Goal: Find specific page/section: Find specific page/section

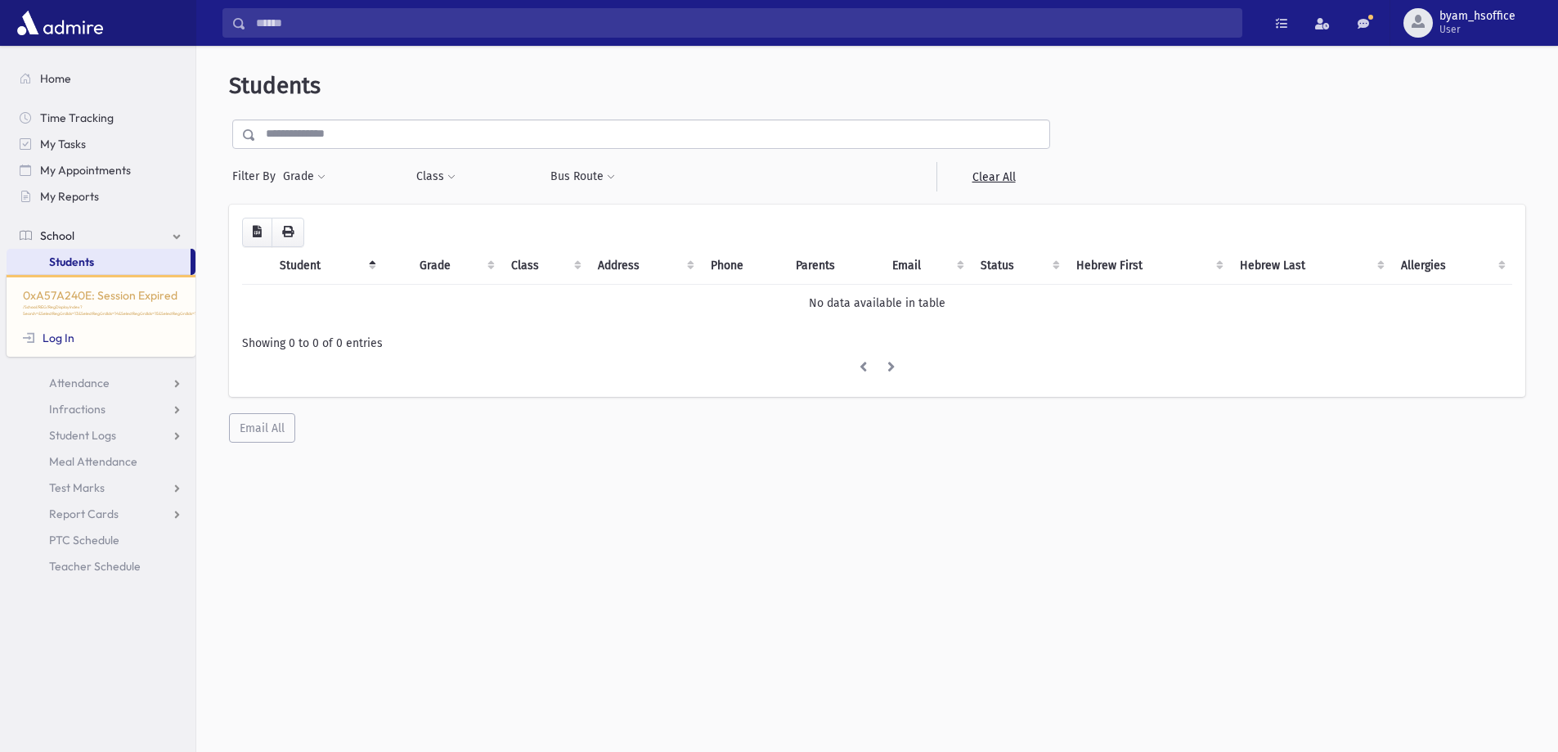
scroll to position [43, 0]
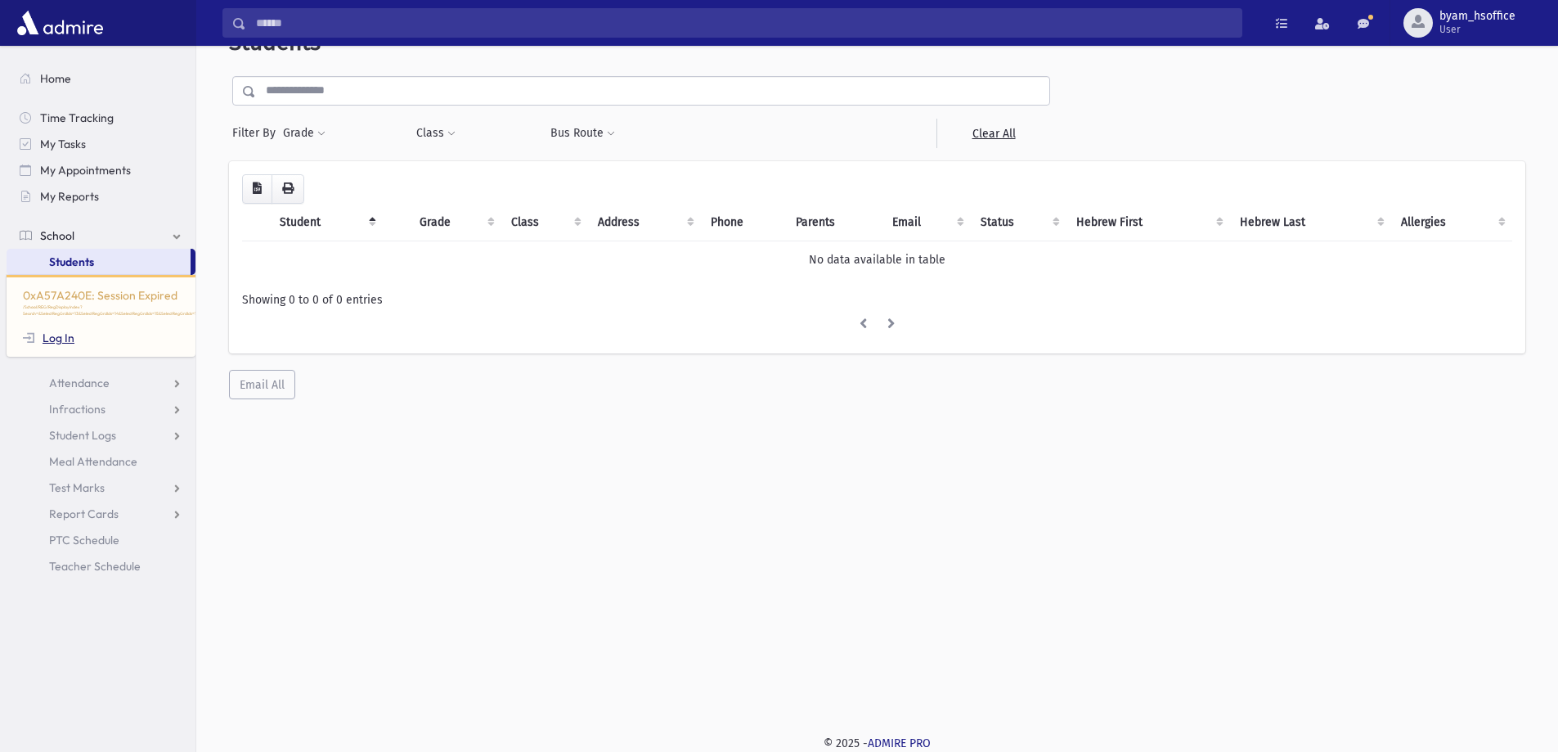
click at [41, 335] on link "Log In" at bounding box center [49, 337] width 52 height 15
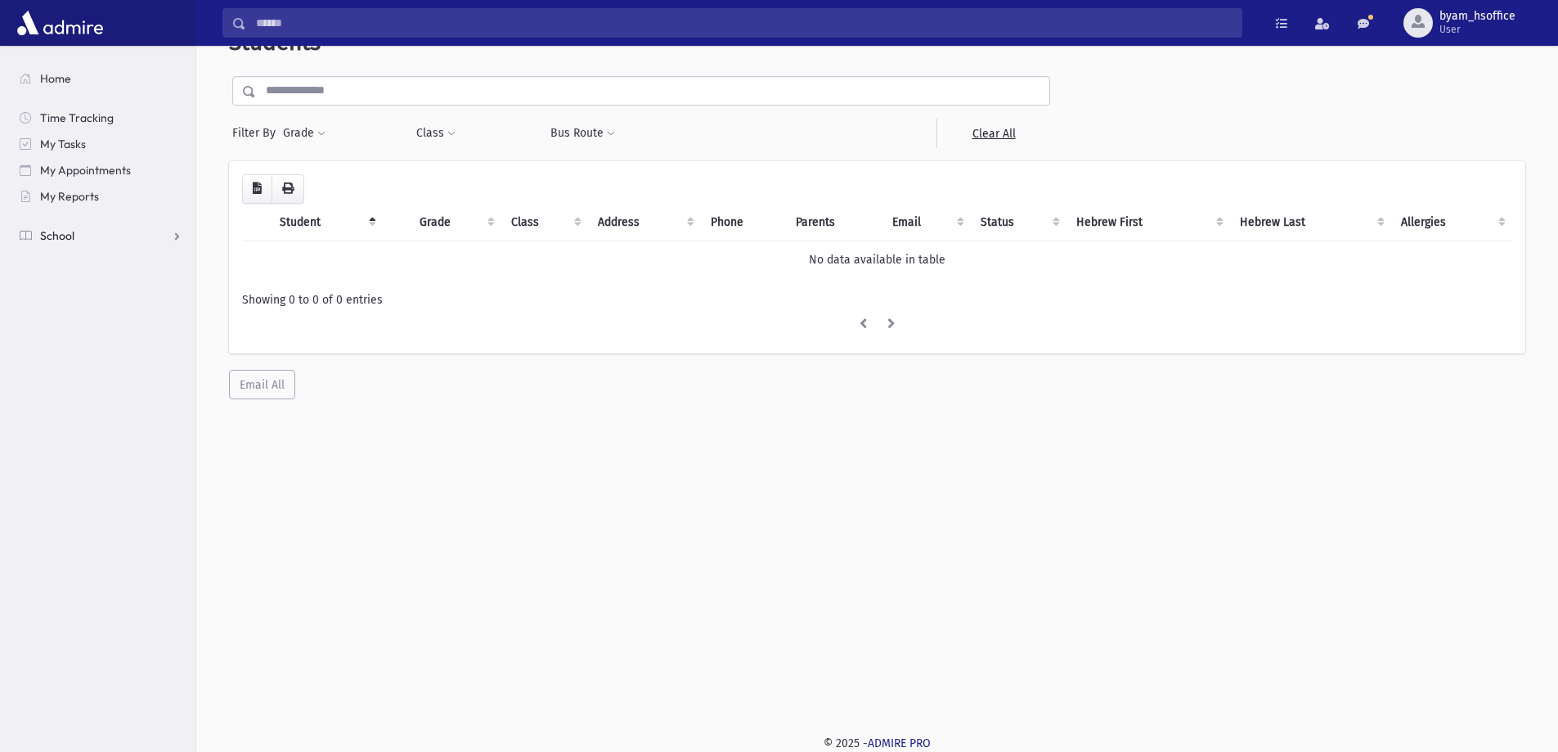
click at [52, 226] on link "School" at bounding box center [101, 235] width 189 height 26
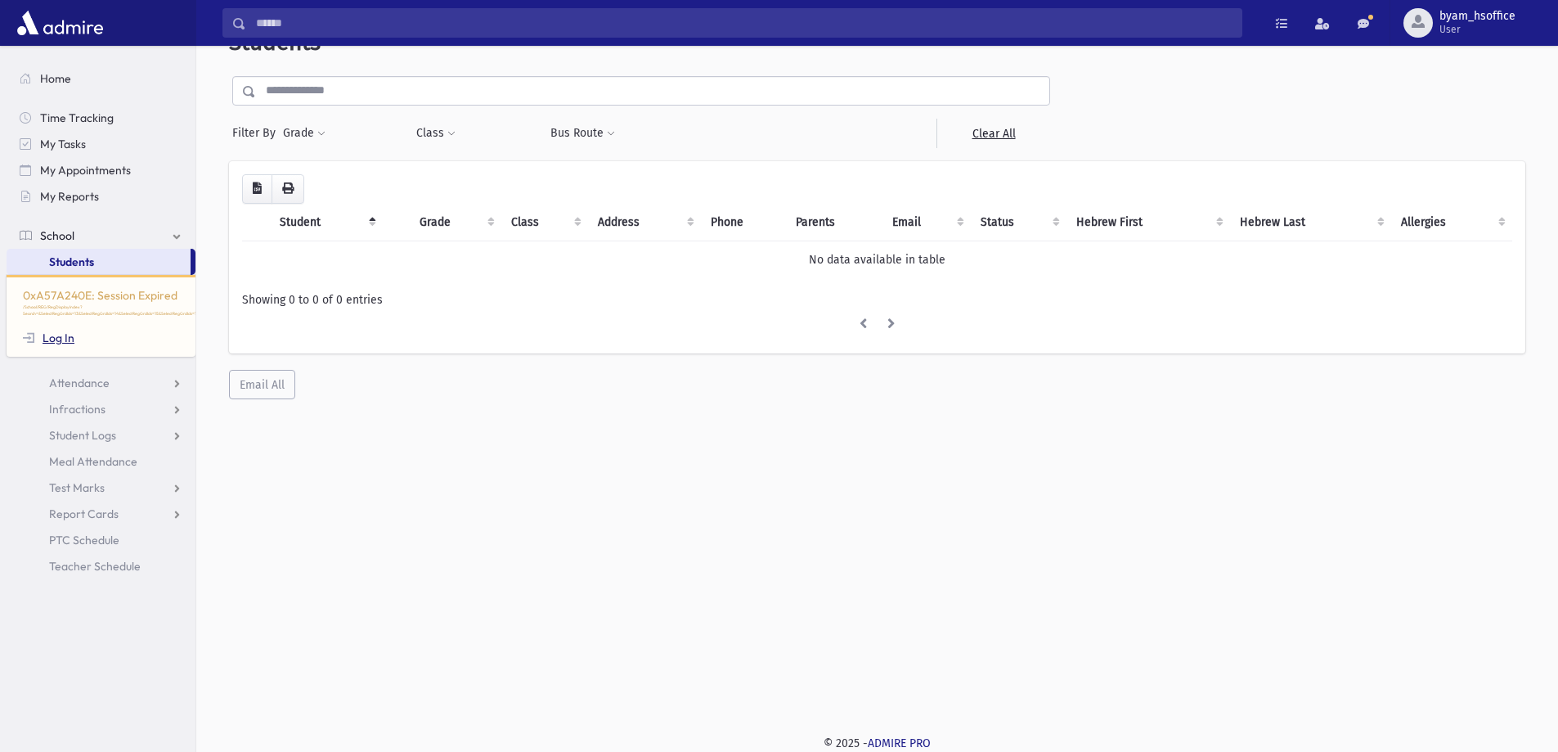
click at [73, 339] on link "Log In" at bounding box center [49, 337] width 52 height 15
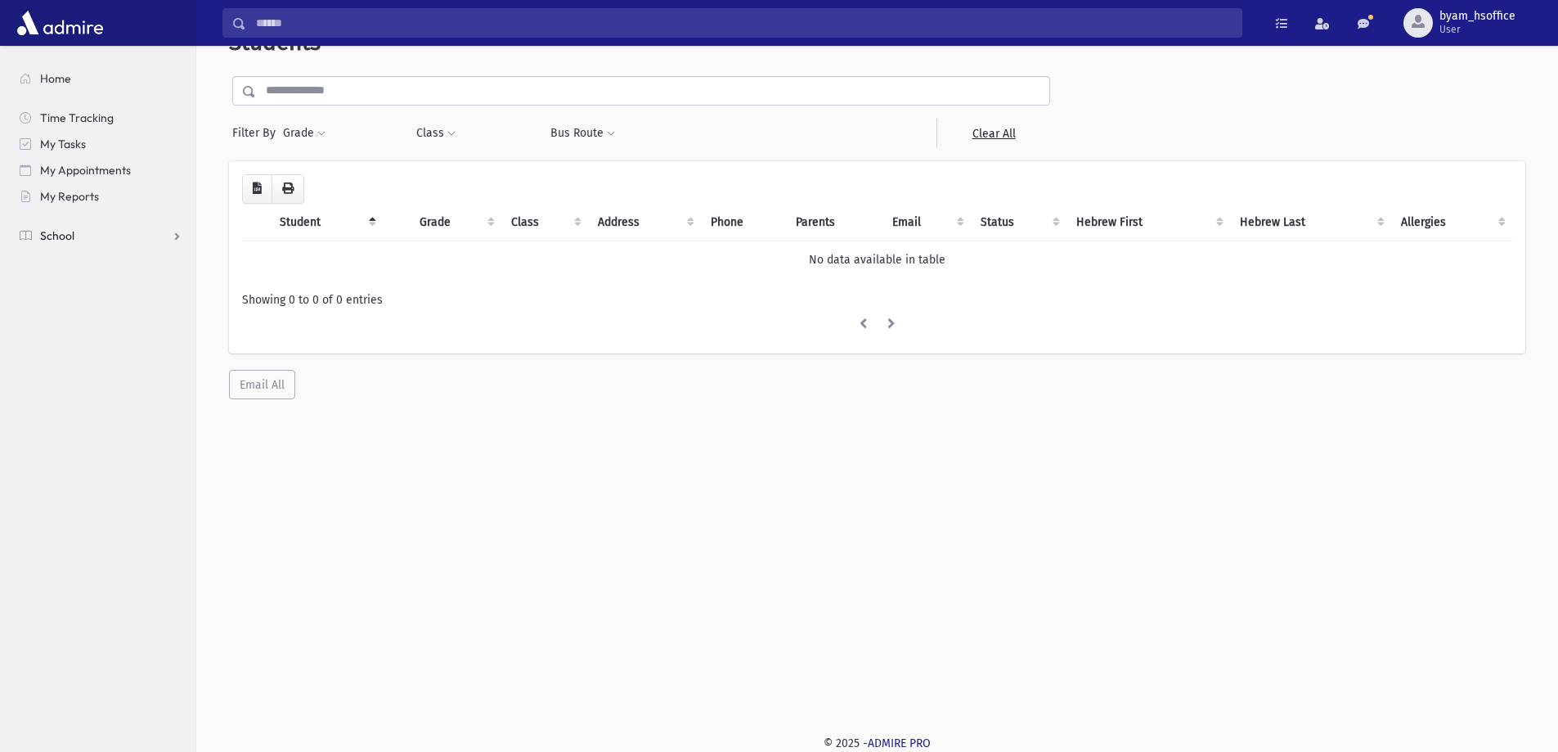
click at [66, 235] on span "School" at bounding box center [57, 235] width 34 height 15
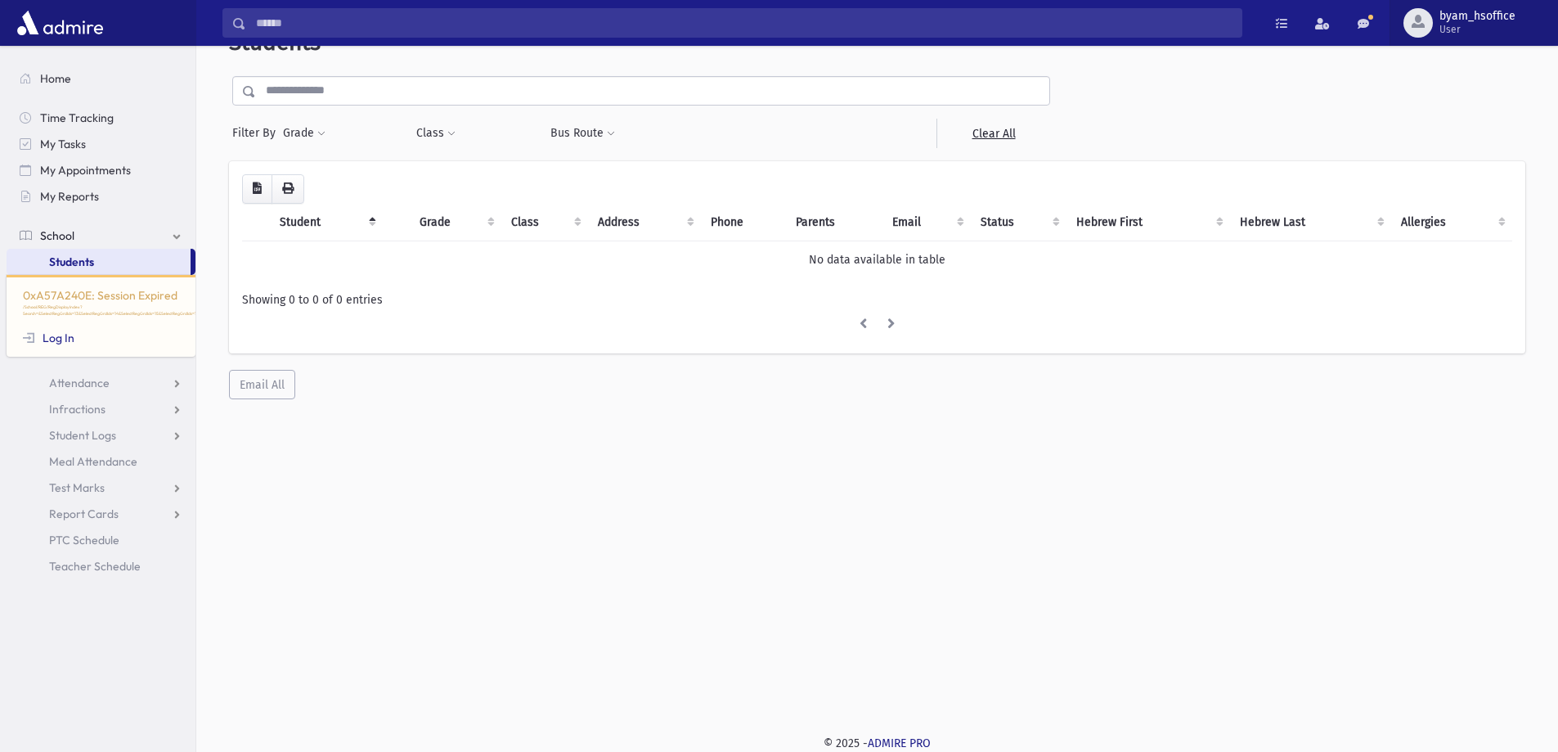
click at [1434, 31] on span "byam_hsoffice User" at bounding box center [1484, 23] width 102 height 26
click at [1372, 17] on link at bounding box center [1363, 22] width 33 height 29
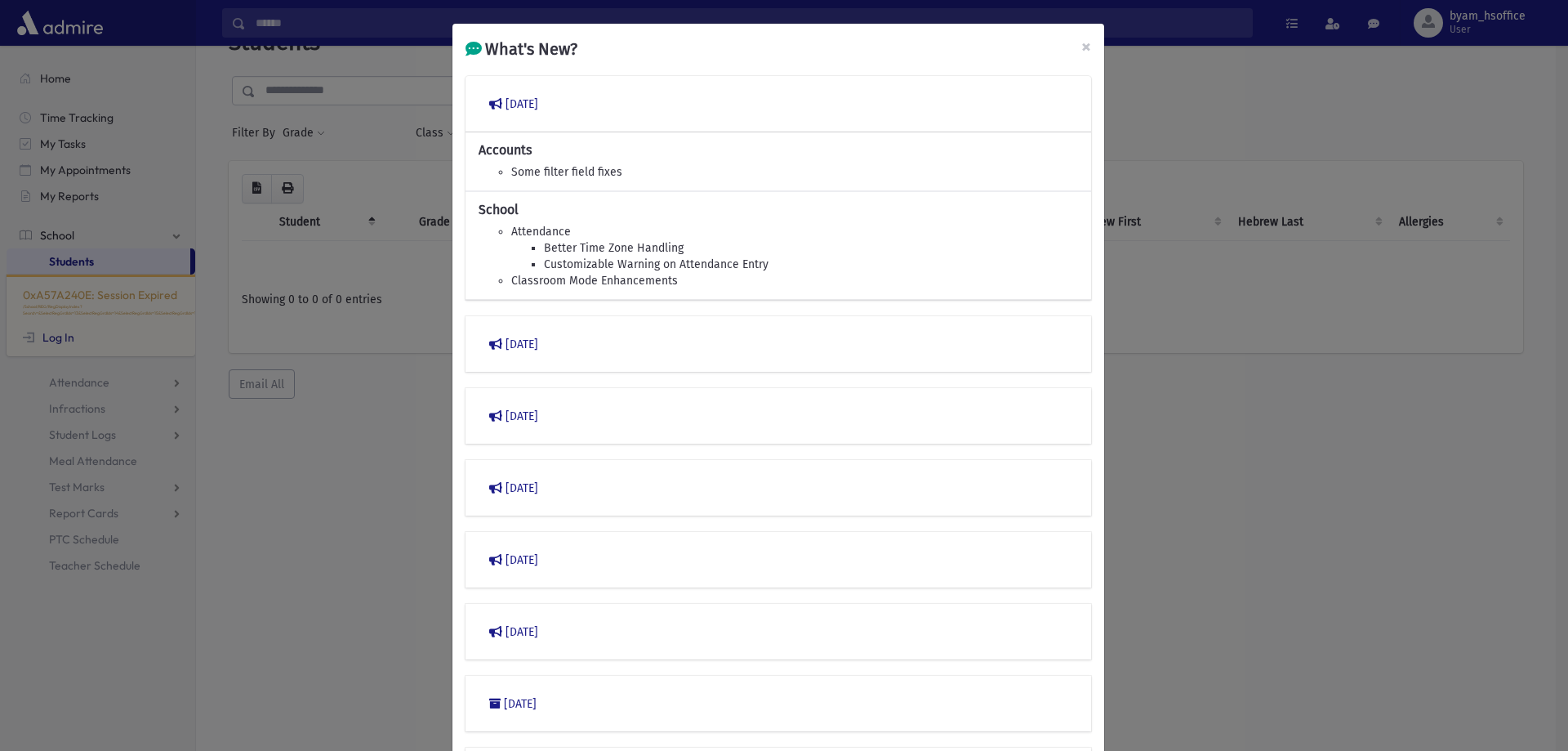
click at [1344, 130] on div "What's New? × March 2023 Accounts Some filter field fixes School Attendance Bet…" at bounding box center [784, 376] width 1568 height 751
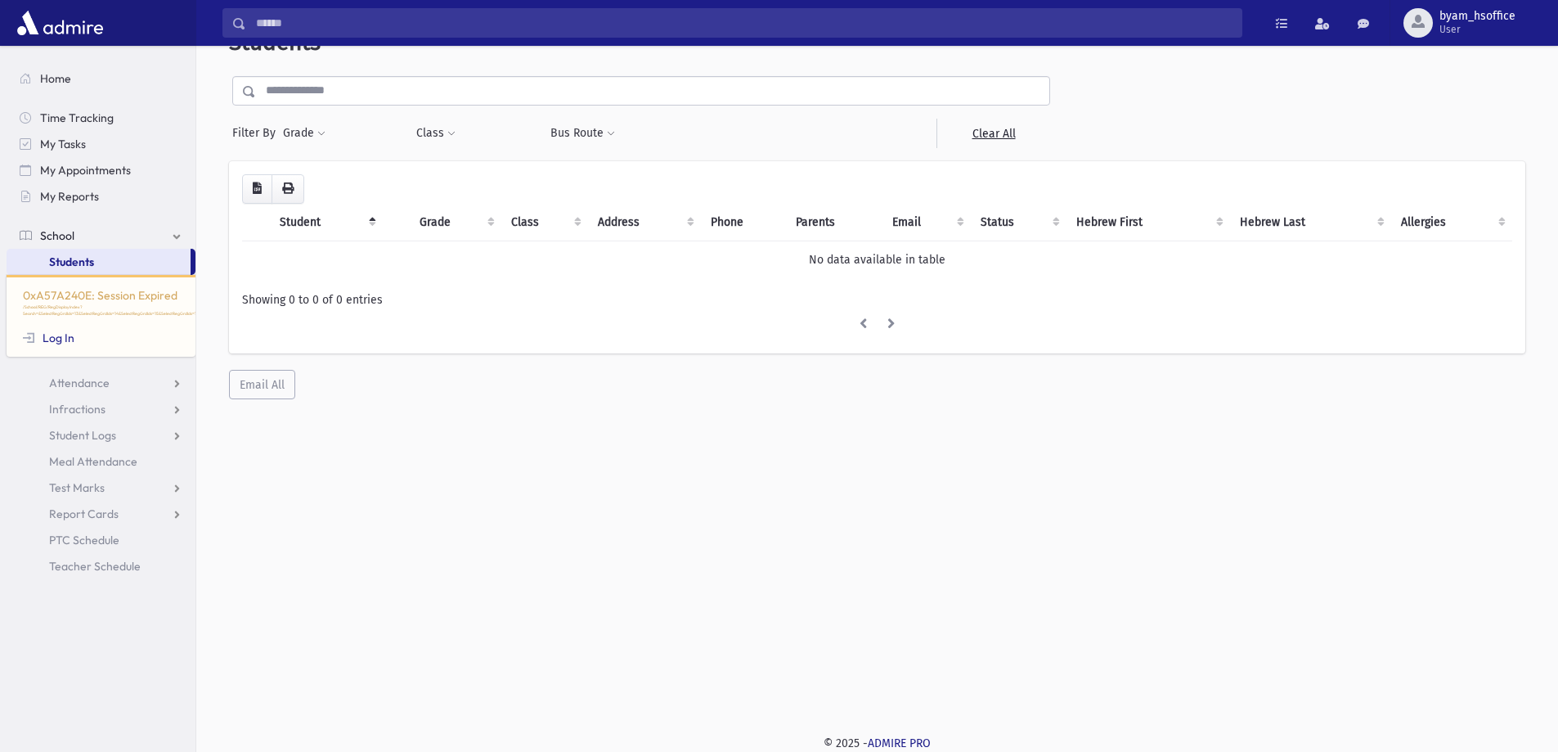
click at [70, 268] on span "Students" at bounding box center [71, 261] width 45 height 15
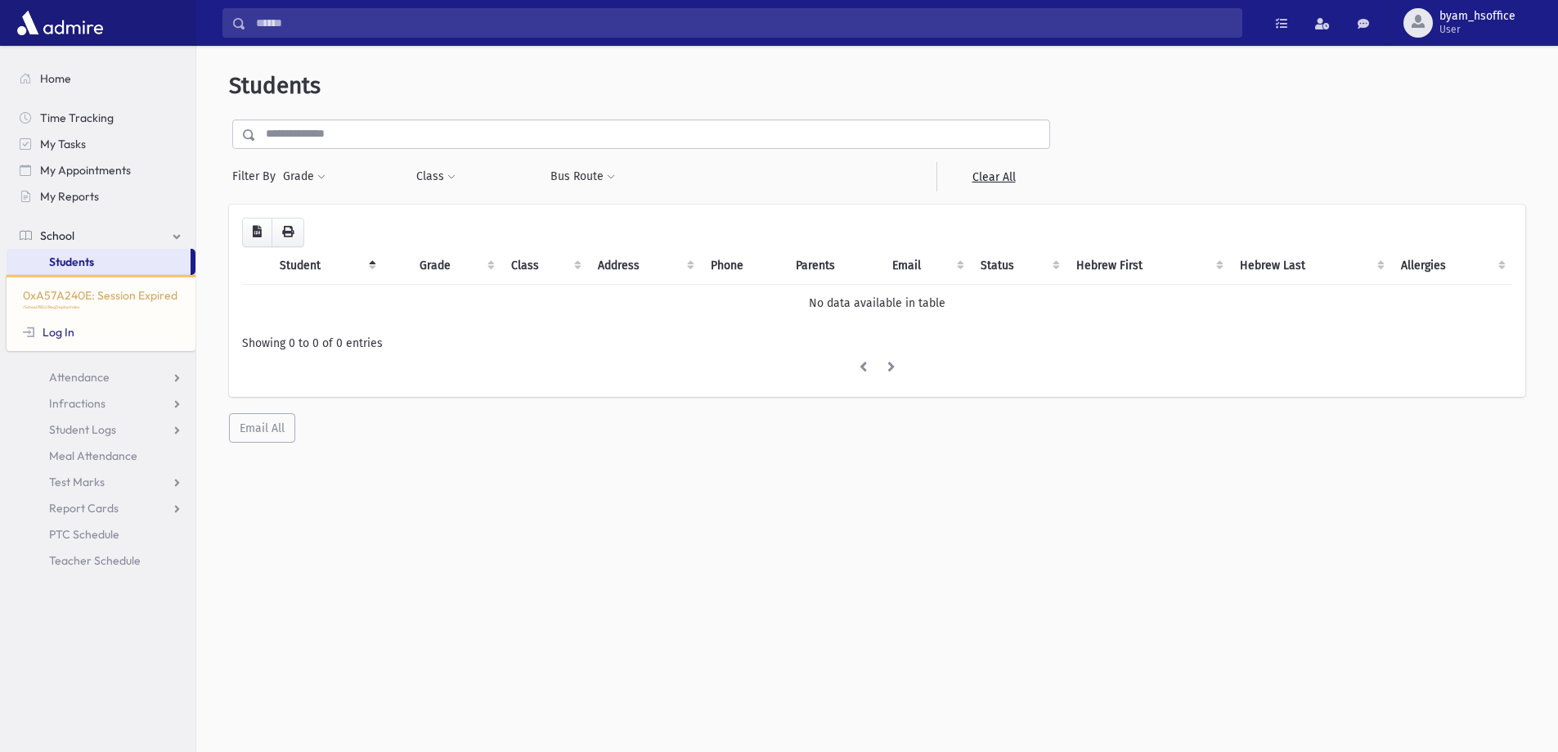
click at [86, 330] on div "0xA57A240E: Session Expired /School/REG/RegDisplayIndex Log In" at bounding box center [101, 313] width 189 height 76
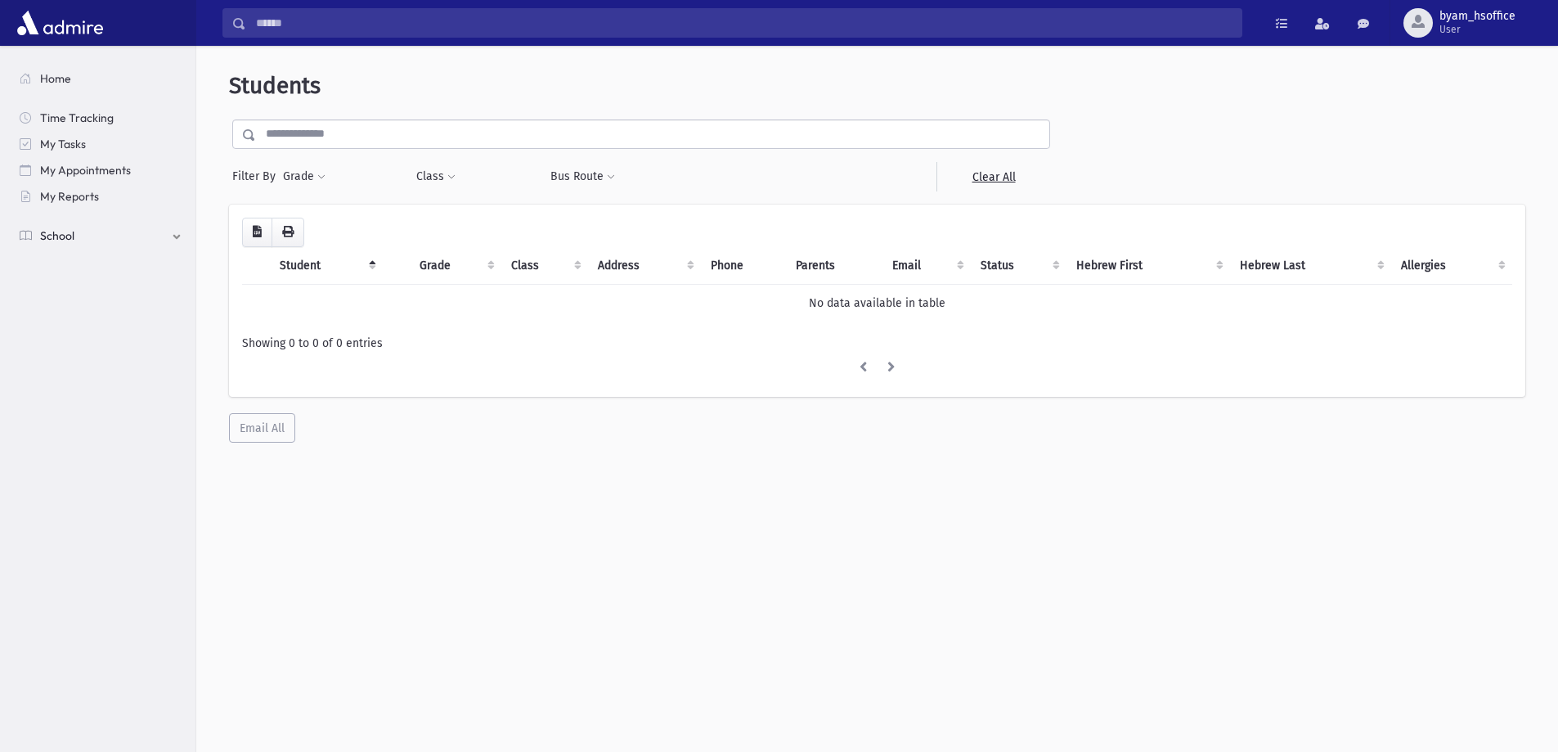
click at [37, 334] on section "Home Time Tracking My Tasks My Appointments My Reports School School Students 0…" at bounding box center [97, 399] width 195 height 706
click at [86, 249] on nav "Home Time Tracking My Tasks My Appointments My Reports School School Students 0…" at bounding box center [97, 149] width 195 height 206
click at [73, 239] on span "School" at bounding box center [57, 235] width 34 height 15
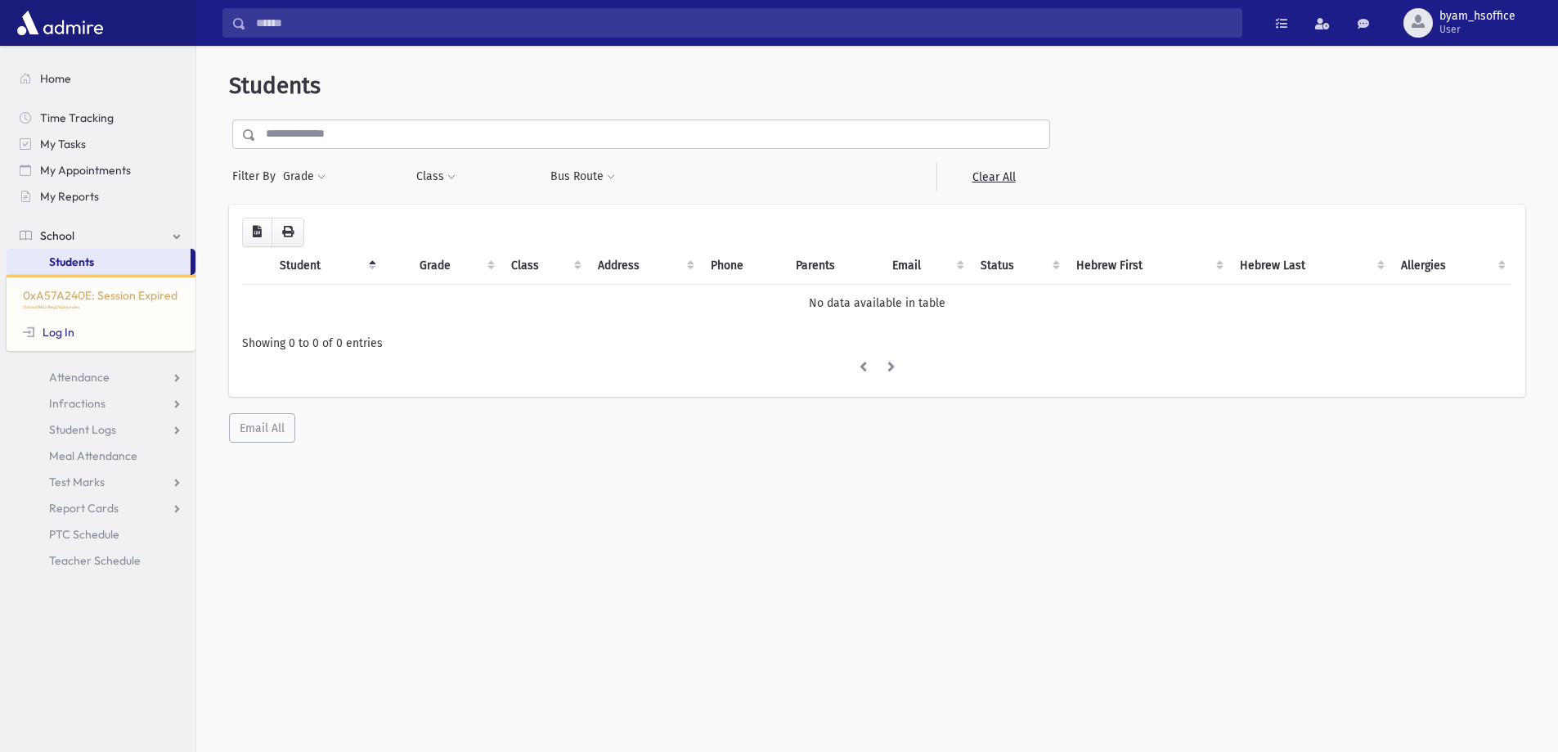
click at [49, 343] on div "0xA57A240E: Session Expired /School/REG/RegDisplayIndex Log In" at bounding box center [101, 313] width 189 height 76
click at [47, 329] on link "Log In" at bounding box center [49, 332] width 52 height 15
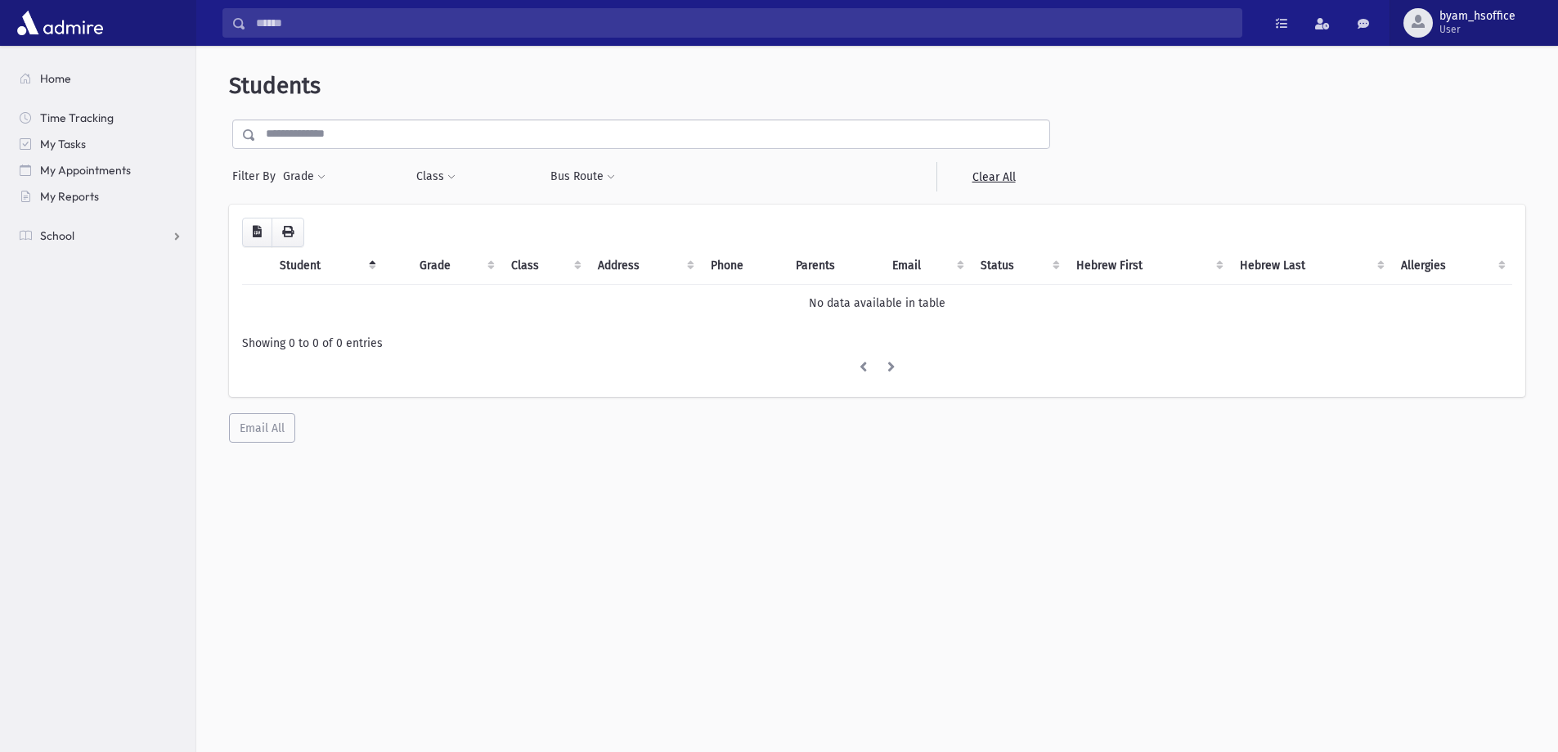
click at [1484, 32] on span "User" at bounding box center [1477, 29] width 76 height 13
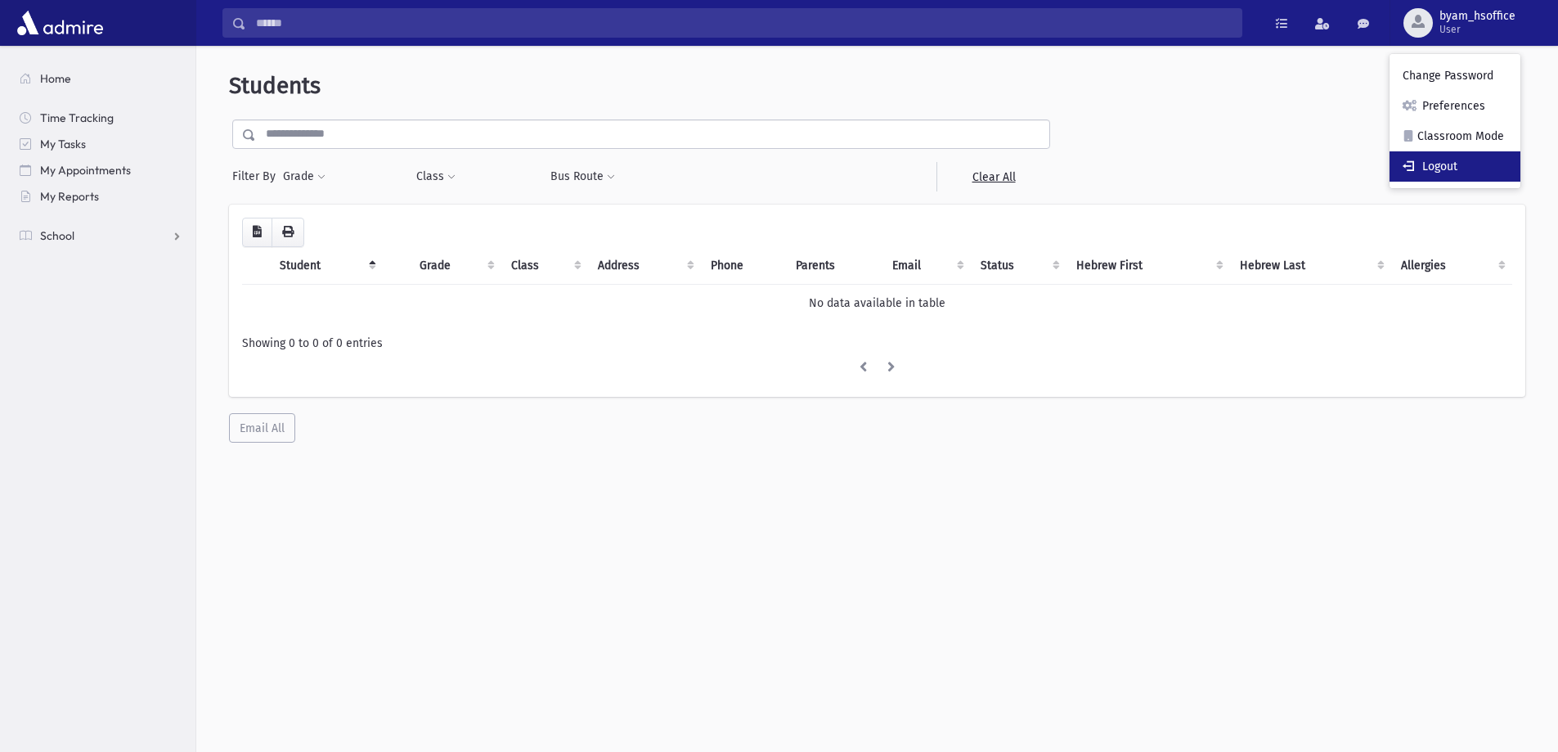
click at [1433, 163] on link "Logout" at bounding box center [1455, 166] width 131 height 30
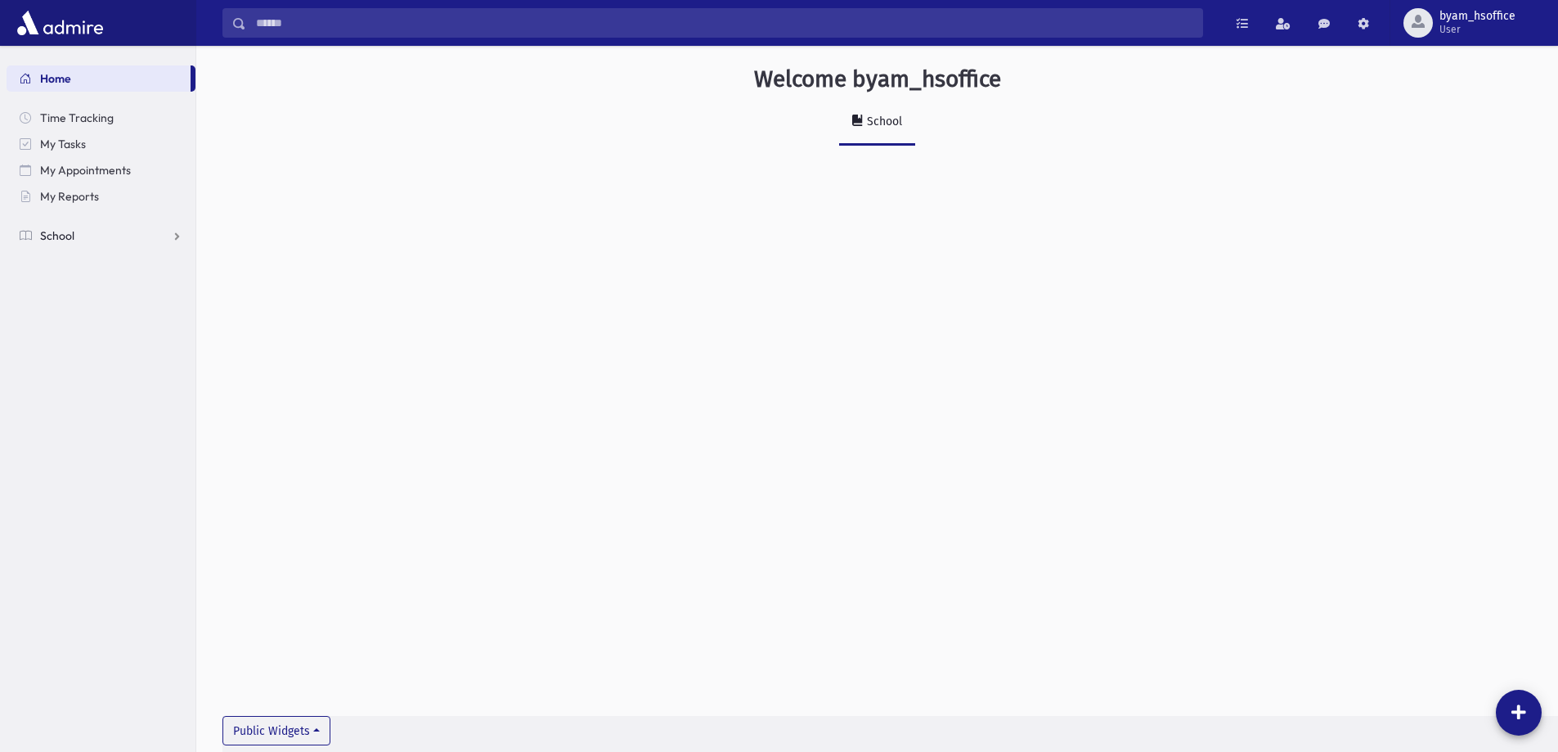
click at [104, 245] on link "School" at bounding box center [101, 235] width 189 height 26
click at [94, 268] on link "Students" at bounding box center [101, 262] width 189 height 26
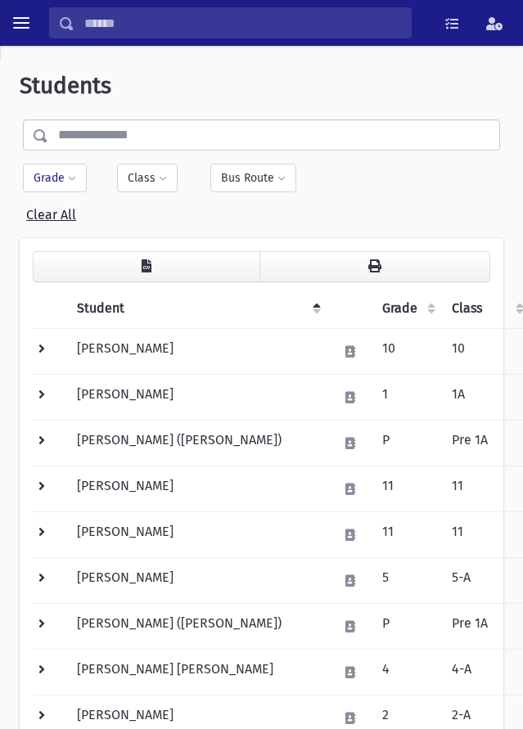
click at [49, 176] on button "Grade" at bounding box center [55, 178] width 64 height 29
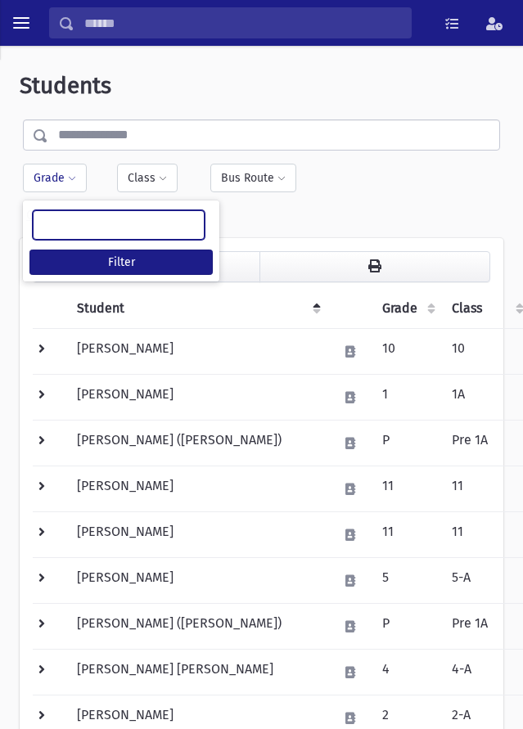
click at [74, 213] on ul at bounding box center [119, 224] width 170 height 27
type input "*"
select select "**"
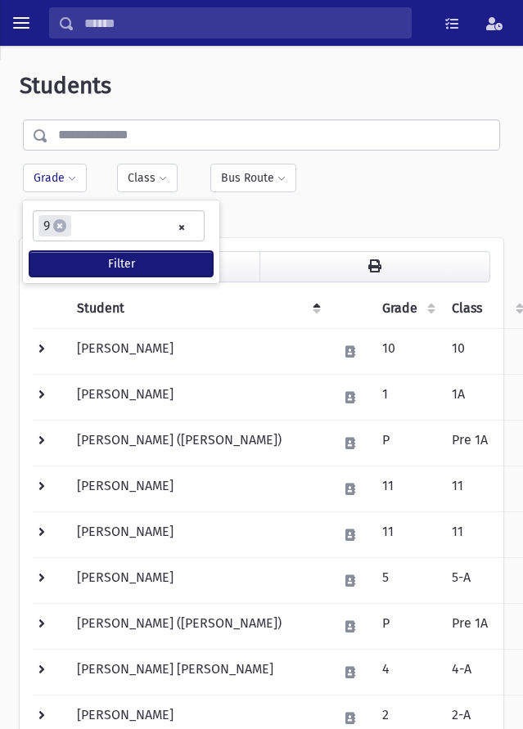
click at [119, 262] on button "Filter" at bounding box center [120, 263] width 183 height 25
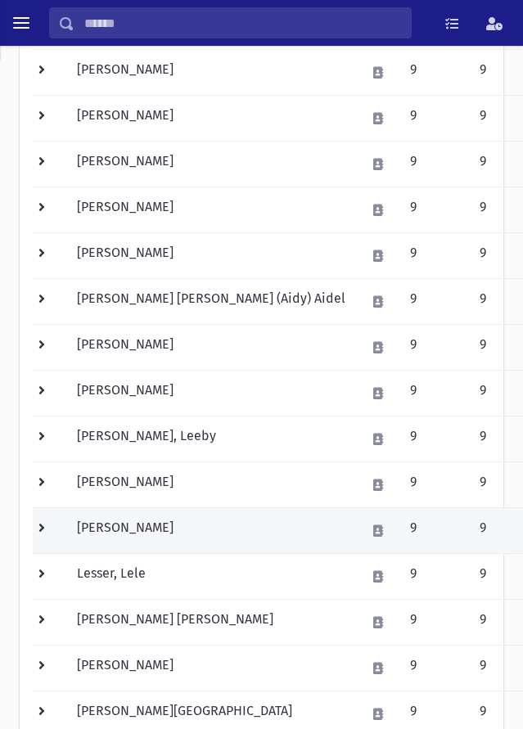
scroll to position [654, 0]
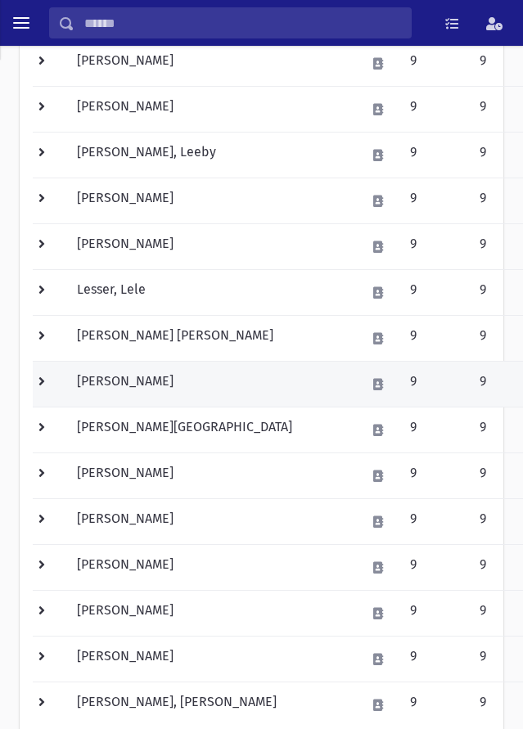
click at [36, 385] on td at bounding box center [50, 384] width 34 height 46
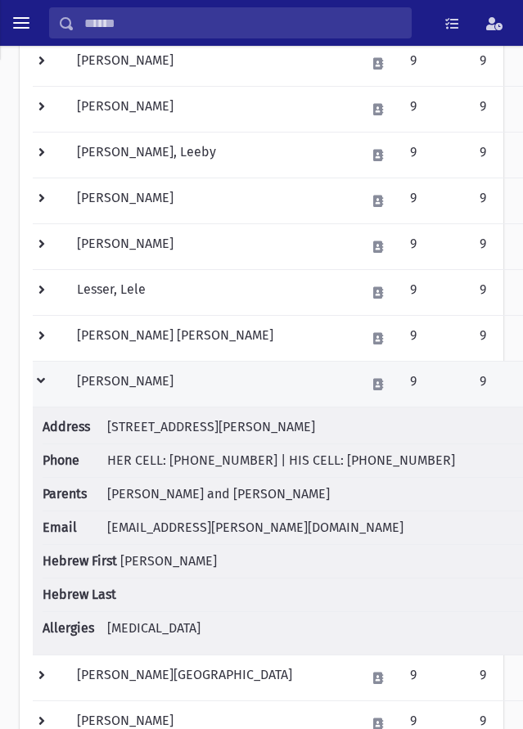
click at [49, 384] on td at bounding box center [50, 384] width 34 height 46
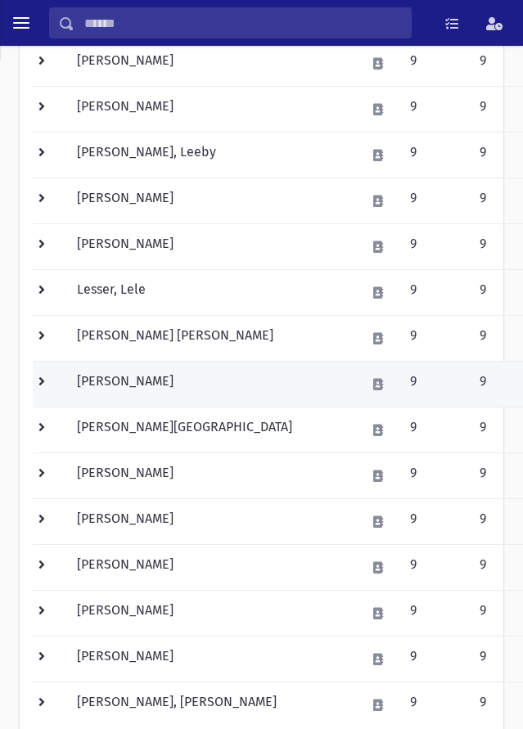
click at [38, 377] on td at bounding box center [50, 384] width 34 height 46
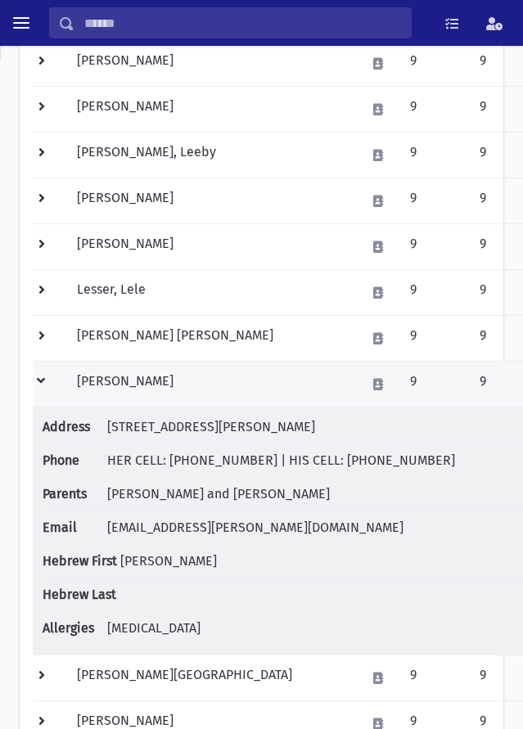
click at [38, 377] on td at bounding box center [50, 384] width 34 height 46
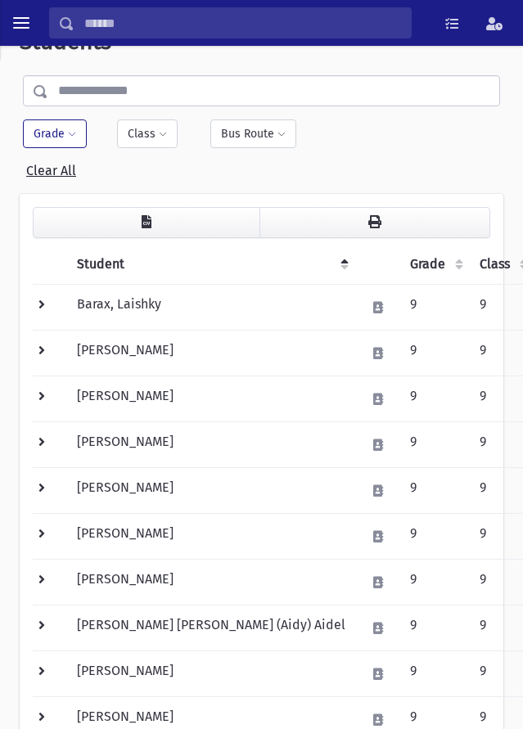
scroll to position [0, 0]
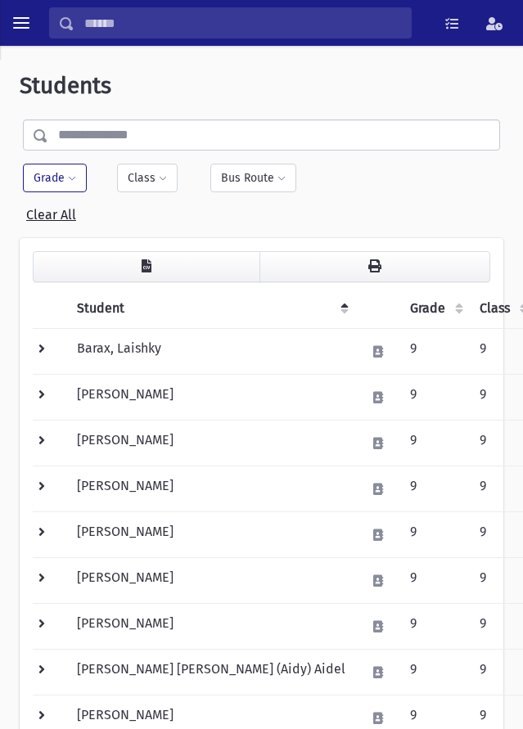
click at [83, 179] on button "Grade" at bounding box center [55, 178] width 64 height 29
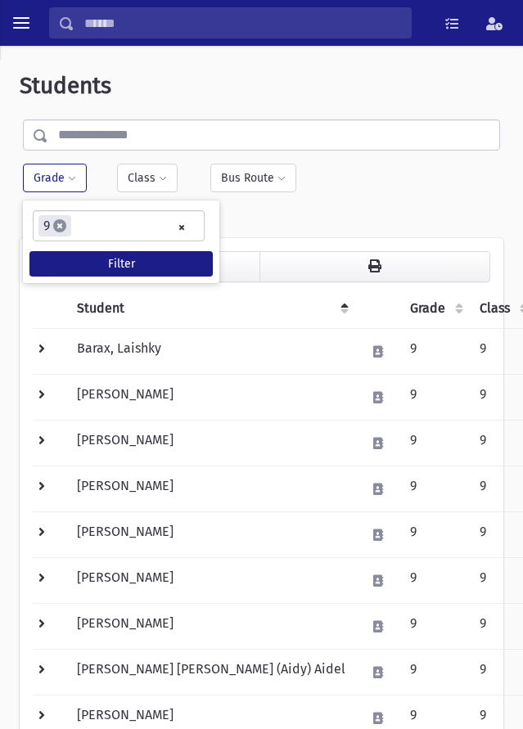
click at [65, 227] on span "×" at bounding box center [59, 225] width 13 height 13
select select
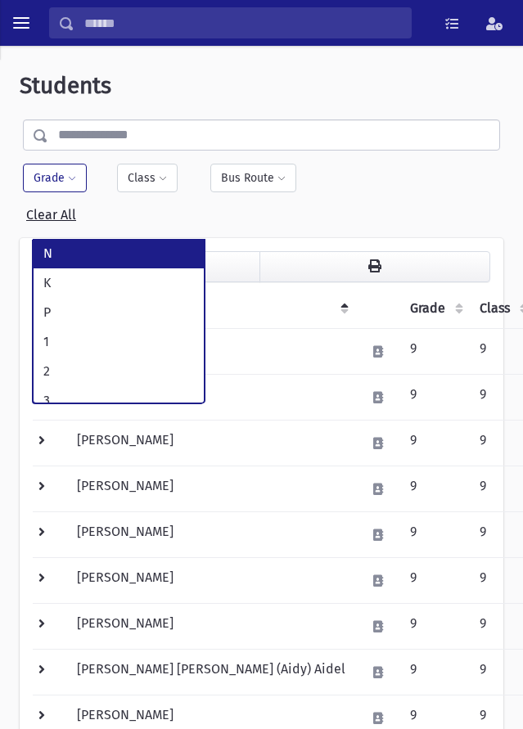
click at [55, 180] on button "Grade" at bounding box center [55, 178] width 64 height 29
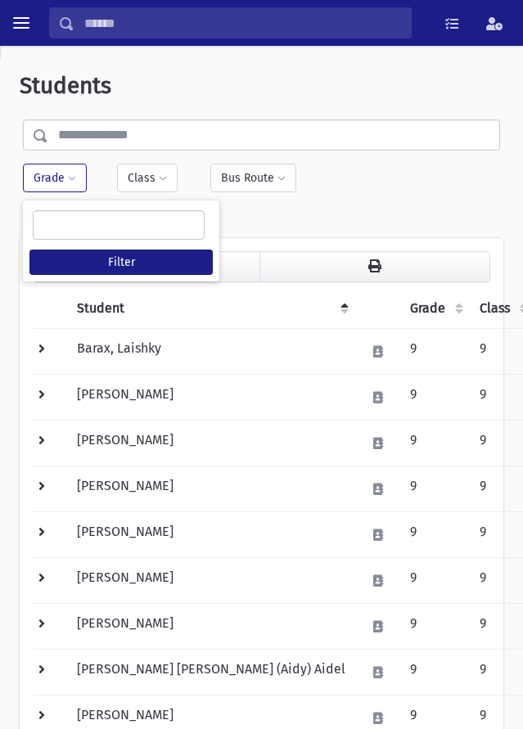
click at [80, 222] on ul at bounding box center [119, 224] width 170 height 27
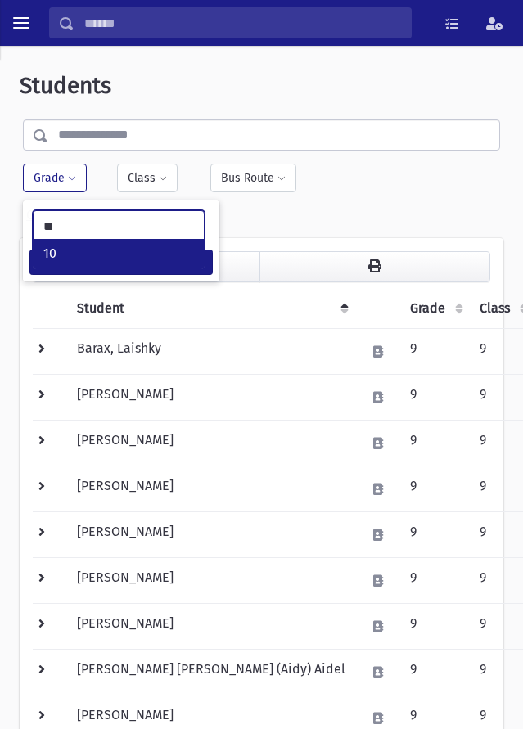
type input "**"
select select "**"
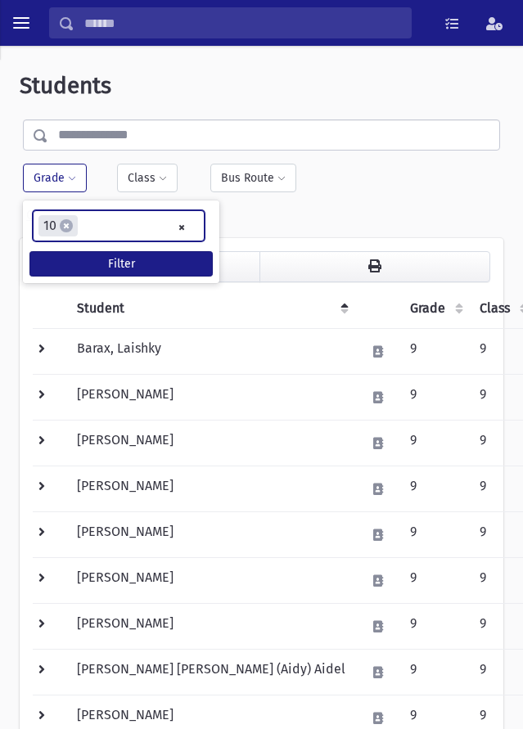
scroll to position [196, 0]
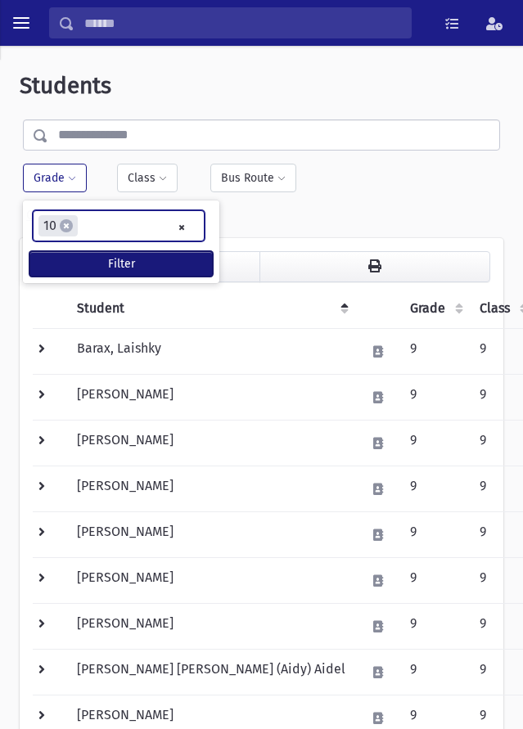
click at [106, 259] on button "Filter" at bounding box center [120, 263] width 183 height 25
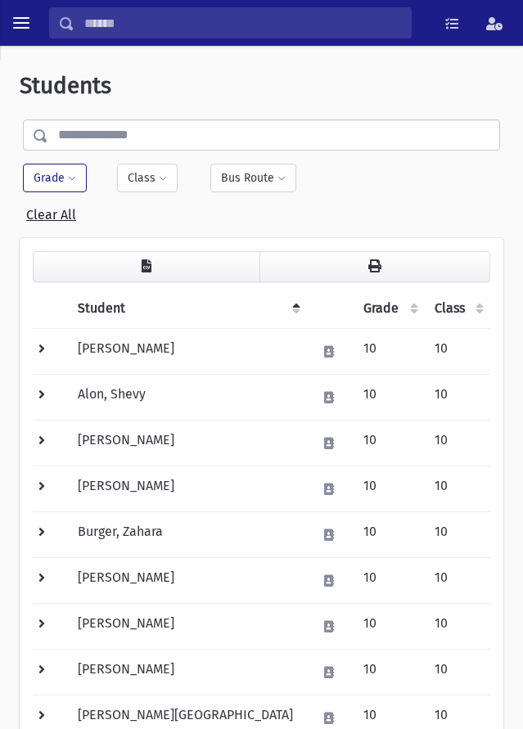
drag, startPoint x: 67, startPoint y: 174, endPoint x: 71, endPoint y: 187, distance: 13.7
click at [68, 174] on span at bounding box center [72, 179] width 8 height 10
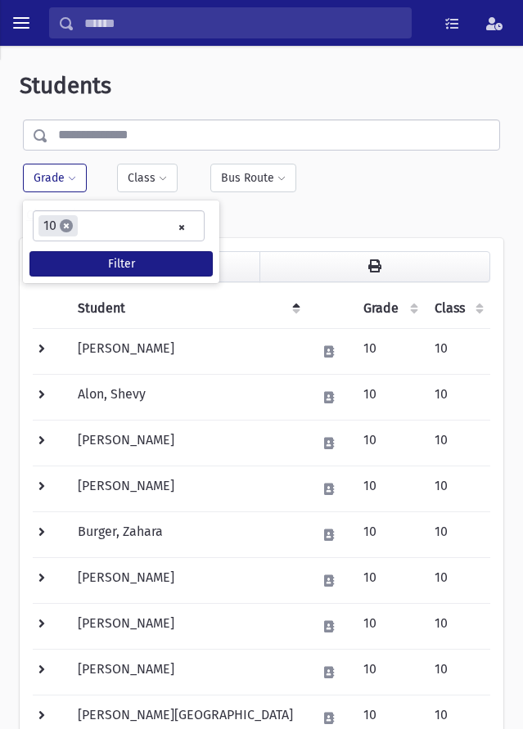
click at [61, 226] on span "×" at bounding box center [66, 225] width 13 height 13
select select
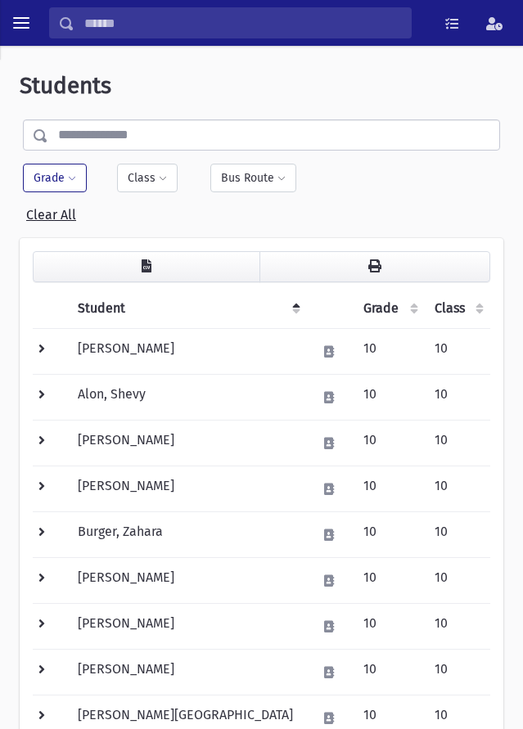
click at [54, 184] on button "Grade" at bounding box center [55, 178] width 64 height 29
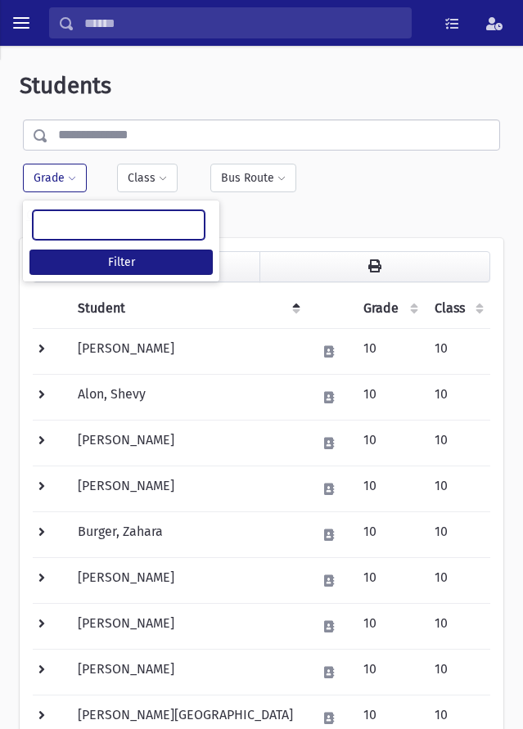
click at [70, 222] on ul at bounding box center [119, 224] width 170 height 27
type input "**"
select select "**"
click at [103, 231] on input "search" at bounding box center [95, 227] width 29 height 20
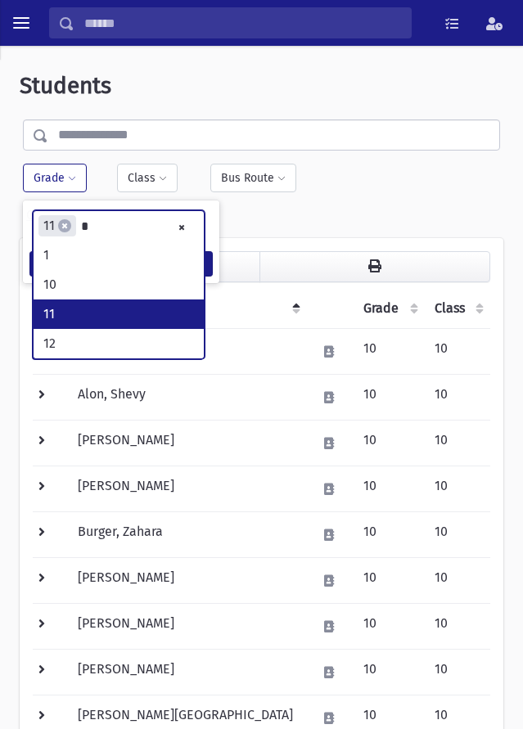
scroll to position [0, 0]
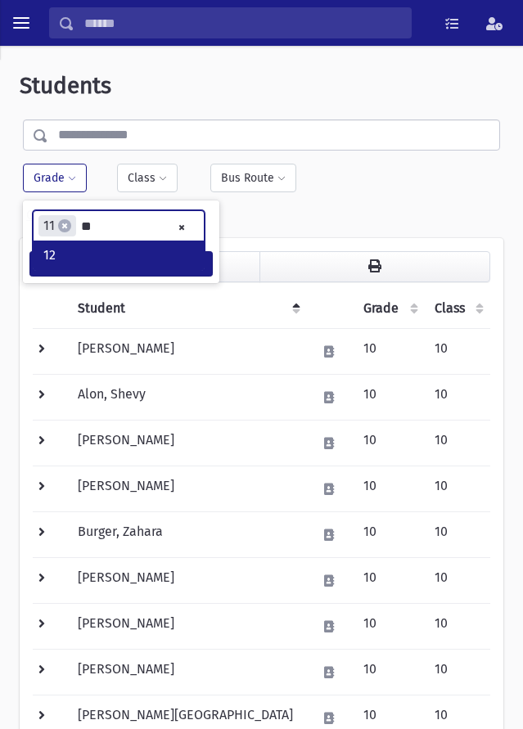
type input "**"
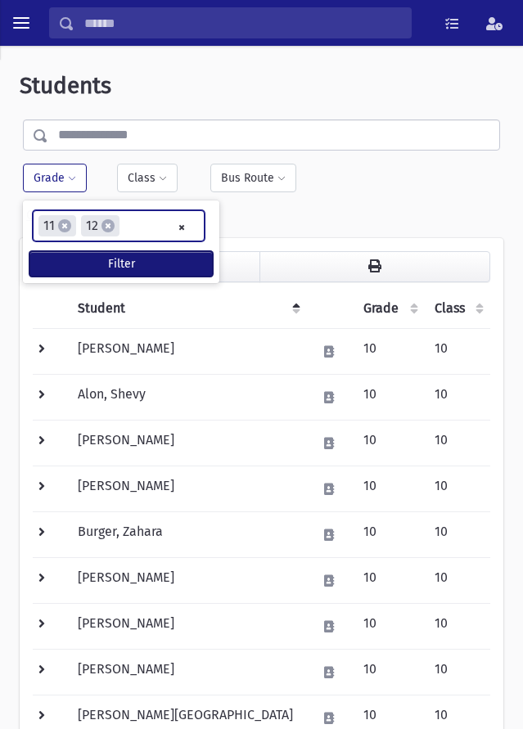
click at [95, 257] on button "Filter" at bounding box center [120, 263] width 183 height 25
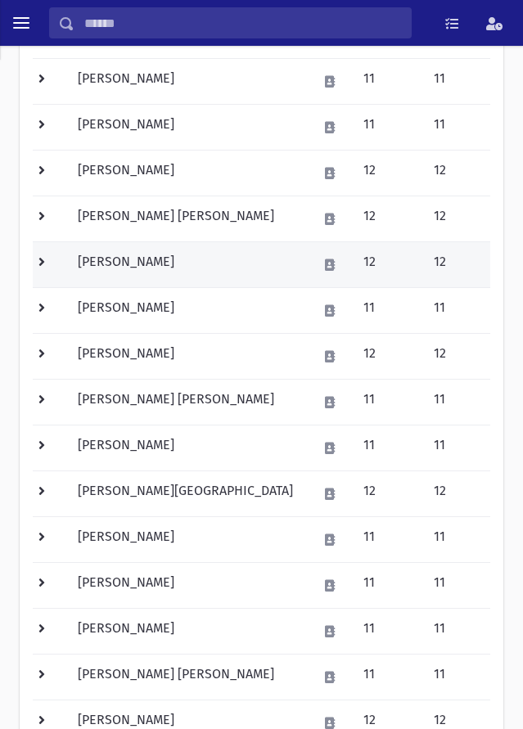
scroll to position [113, 0]
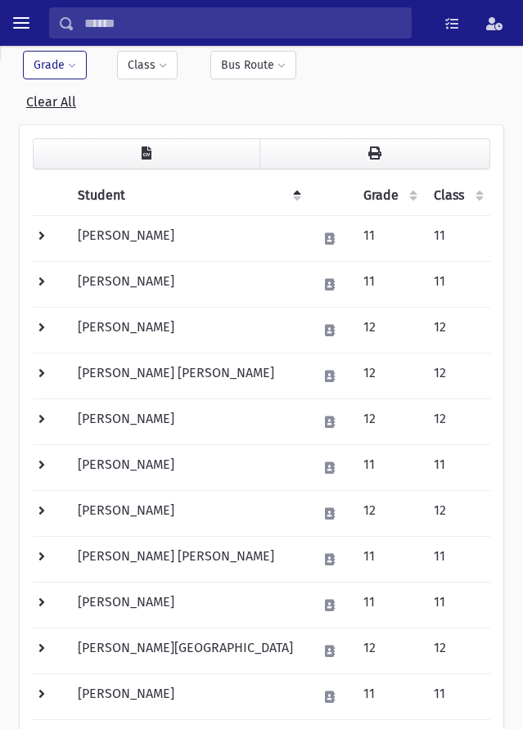
click at [376, 197] on th "Grade" at bounding box center [388, 196] width 71 height 40
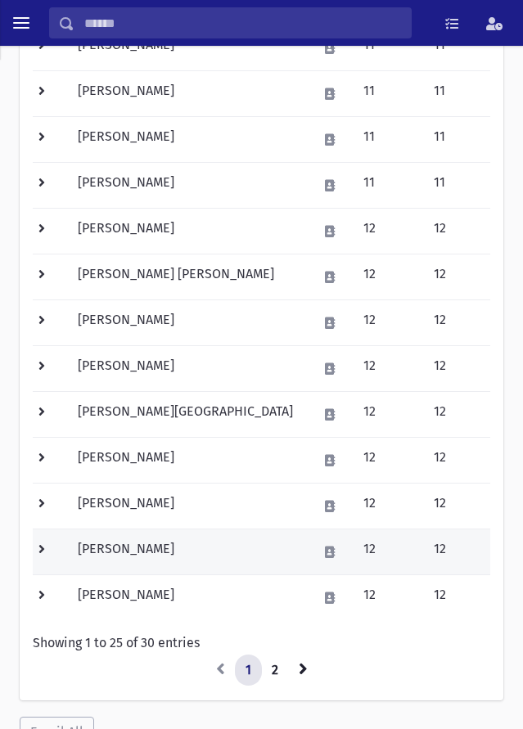
scroll to position [849, 0]
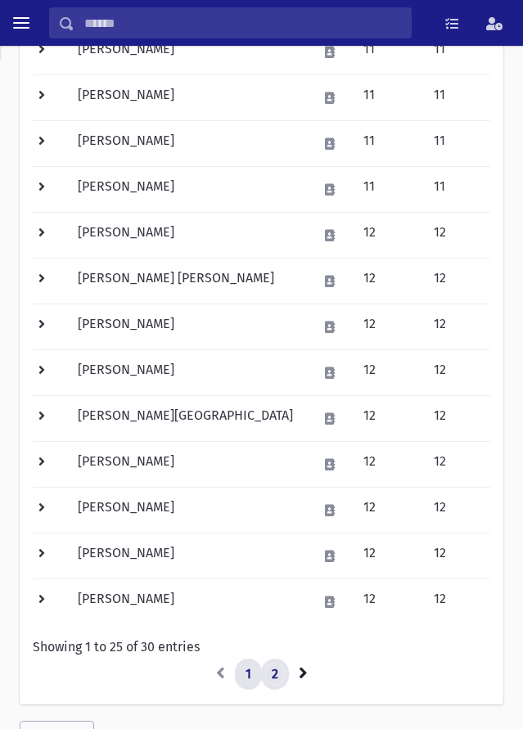
click at [282, 674] on link "2" at bounding box center [275, 673] width 28 height 31
